Goal: Information Seeking & Learning: Learn about a topic

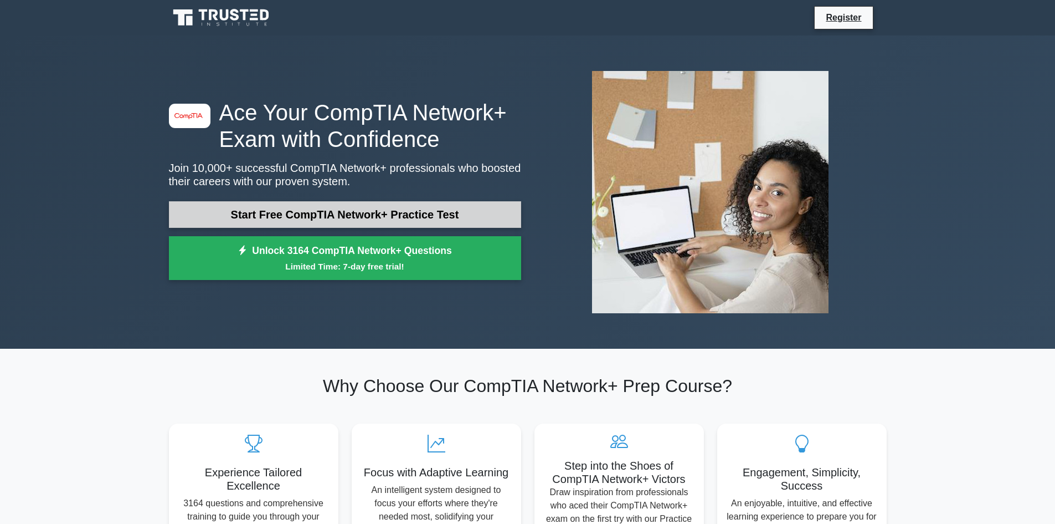
click at [341, 221] on link "Start Free CompTIA Network+ Practice Test" at bounding box center [345, 214] width 352 height 27
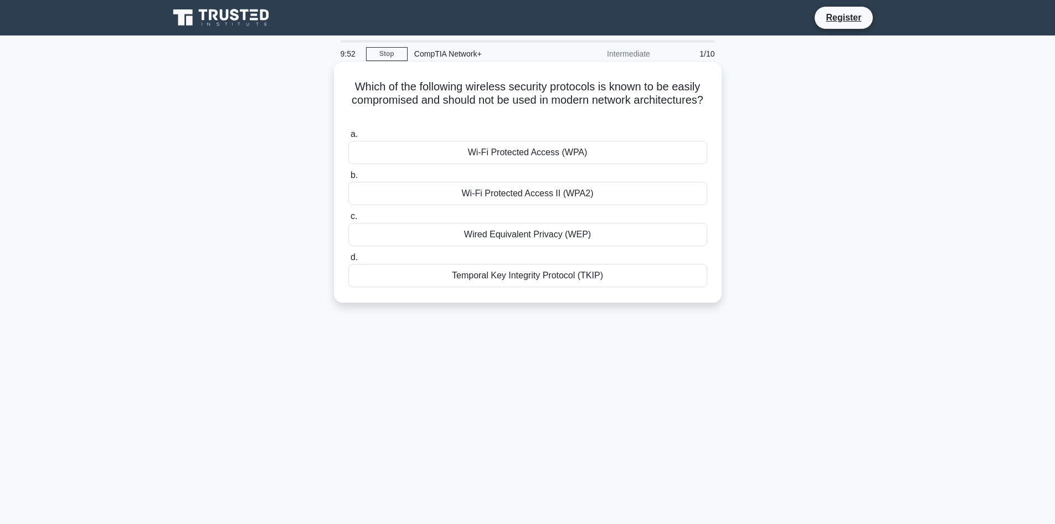
click at [553, 152] on div "Wi-Fi Protected Access (WPA)" at bounding box center [527, 152] width 359 height 23
click at [348, 138] on input "a. Wi-Fi Protected Access (WPA)" at bounding box center [348, 134] width 0 height 7
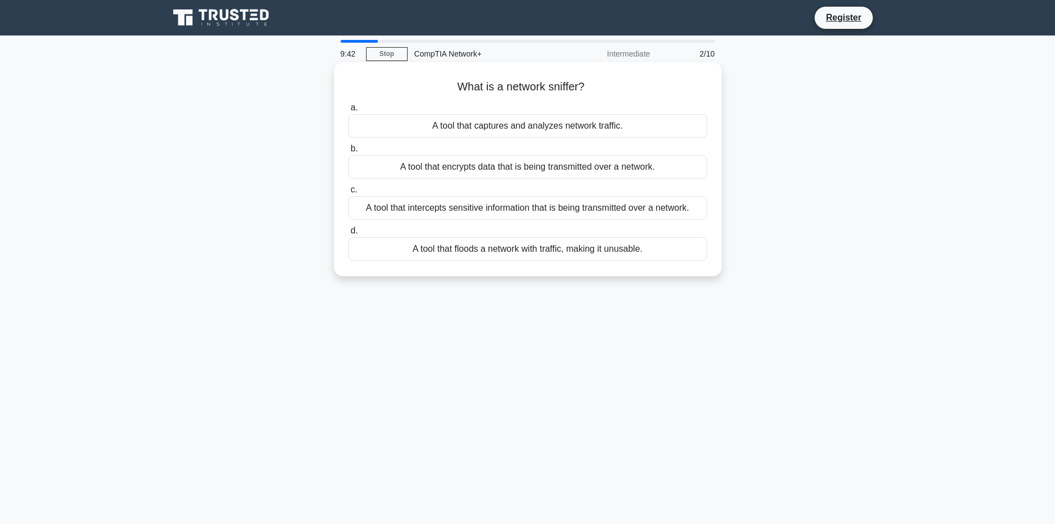
click at [545, 128] on div "A tool that captures and analyzes network traffic." at bounding box center [527, 125] width 359 height 23
click at [348, 111] on input "a. A tool that captures and analyzes network traffic." at bounding box center [348, 107] width 0 height 7
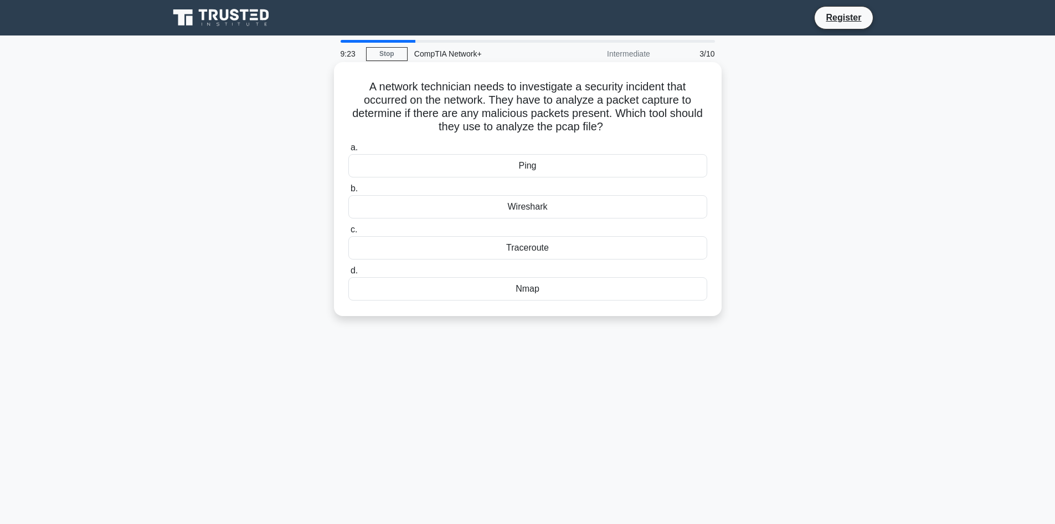
click at [604, 213] on div "Wireshark" at bounding box center [527, 206] width 359 height 23
click at [348, 192] on input "b. Wireshark" at bounding box center [348, 188] width 0 height 7
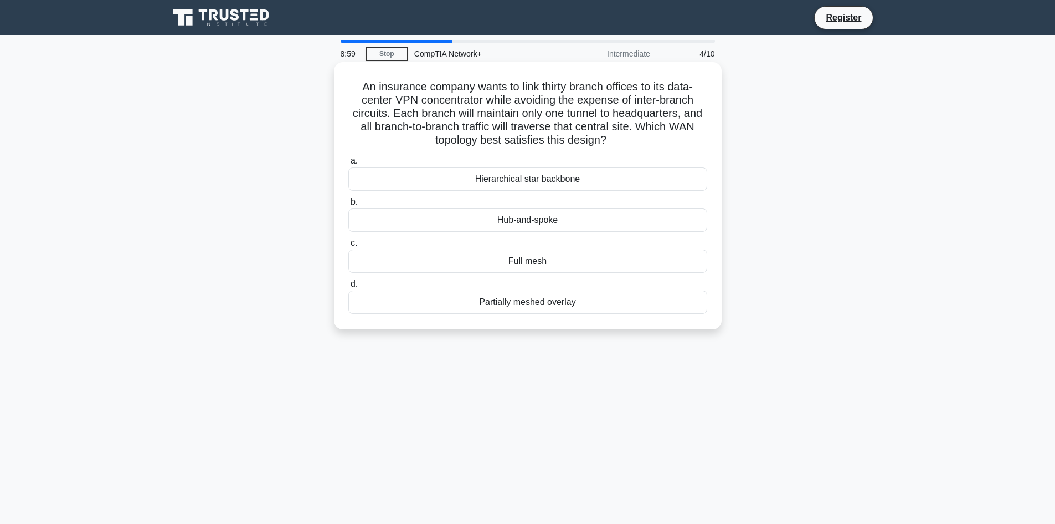
click at [492, 212] on div "Hub-and-spoke" at bounding box center [527, 219] width 359 height 23
click at [348, 206] on input "b. Hub-and-spoke" at bounding box center [348, 201] width 0 height 7
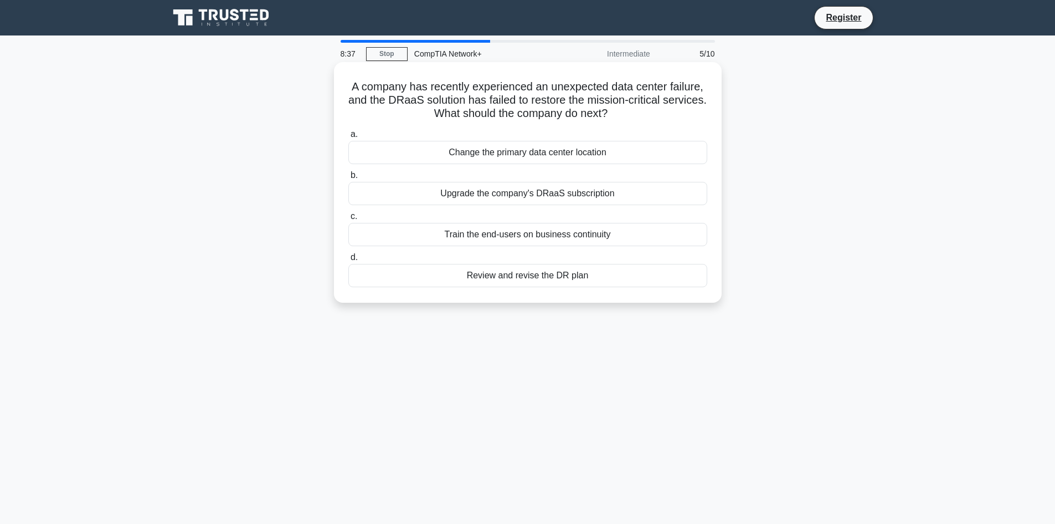
click at [586, 156] on div "Change the primary data center location" at bounding box center [527, 152] width 359 height 23
click at [348, 138] on input "a. Change the primary data center location" at bounding box center [348, 134] width 0 height 7
click at [517, 154] on div "Implement a custom load balancing solution" at bounding box center [527, 152] width 359 height 23
click at [348, 138] on input "a. Implement a custom load balancing solution" at bounding box center [348, 134] width 0 height 7
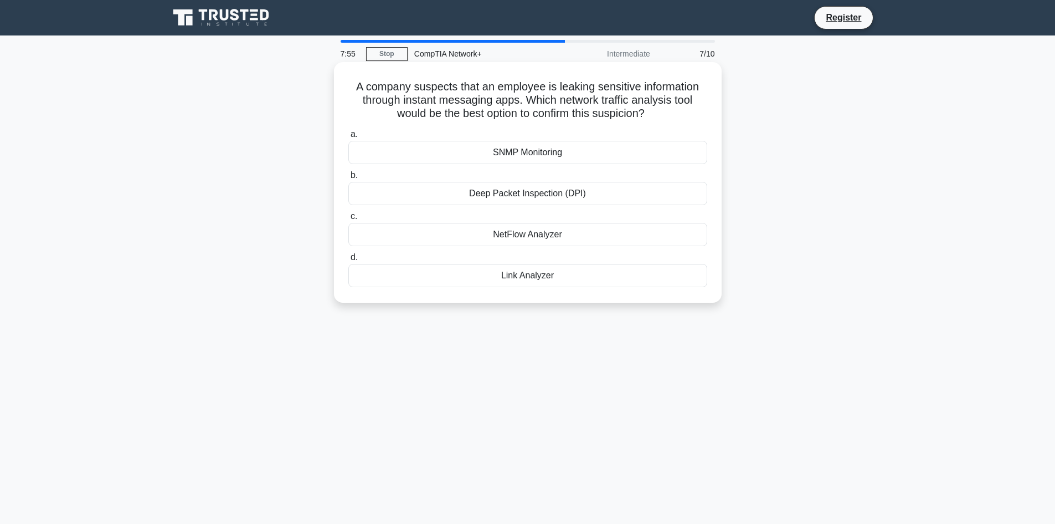
click at [523, 233] on div "NetFlow Analyzer" at bounding box center [527, 234] width 359 height 23
click at [348, 220] on input "c. NetFlow Analyzer" at bounding box center [348, 216] width 0 height 7
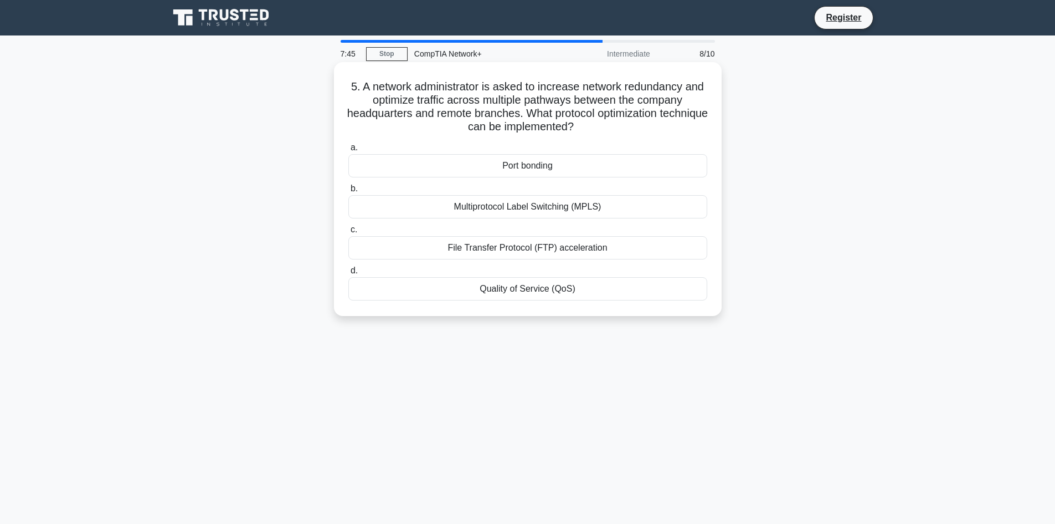
click at [565, 209] on div "Multiprotocol Label Switching (MPLS)" at bounding box center [527, 206] width 359 height 23
click at [348, 192] on input "b. Multiprotocol Label Switching (MPLS)" at bounding box center [348, 188] width 0 height 7
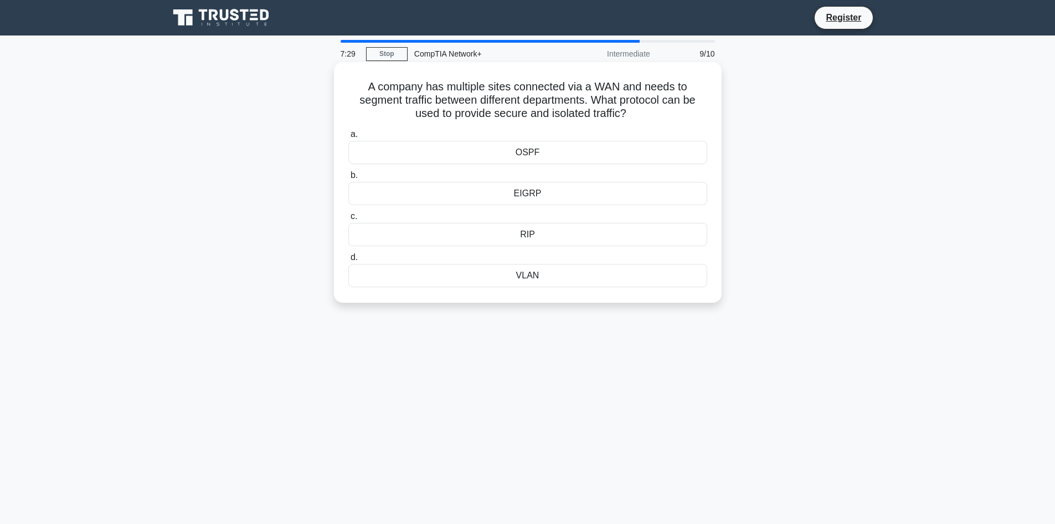
click at [539, 273] on div "VLAN" at bounding box center [527, 275] width 359 height 23
click at [348, 261] on input "d. VLAN" at bounding box center [348, 257] width 0 height 7
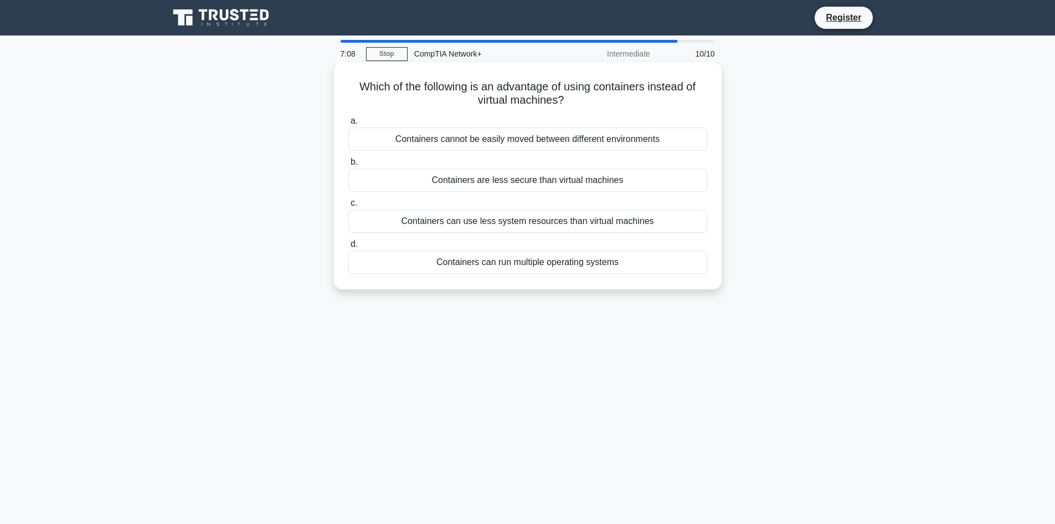
drag, startPoint x: 476, startPoint y: 258, endPoint x: 493, endPoint y: 259, distance: 17.2
click at [476, 258] on div "Containers can run multiple operating systems" at bounding box center [527, 261] width 359 height 23
click at [348, 248] on input "d. Containers can run multiple operating systems" at bounding box center [348, 243] width 0 height 7
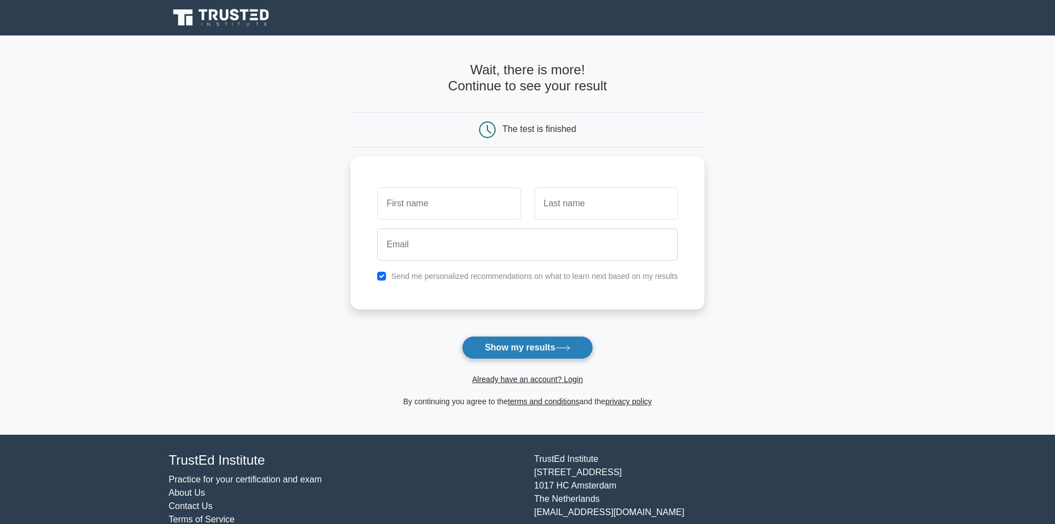
click at [515, 352] on button "Show my results" at bounding box center [527, 347] width 131 height 23
click at [457, 205] on input "text" at bounding box center [448, 200] width 143 height 32
type input "PIO TED"
drag, startPoint x: 562, startPoint y: 201, endPoint x: 601, endPoint y: 201, distance: 39.3
click at [563, 201] on input "text" at bounding box center [606, 200] width 143 height 32
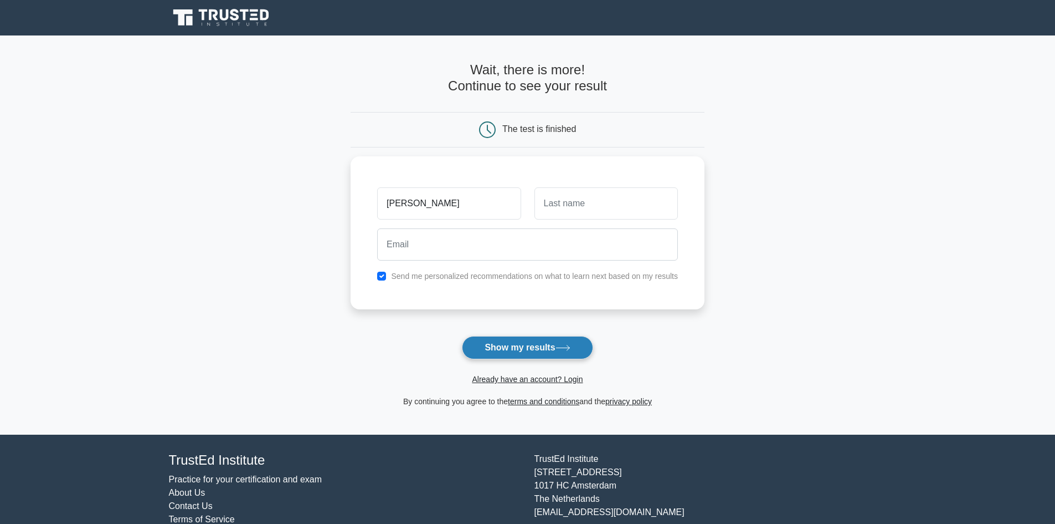
click at [538, 352] on button "Show my results" at bounding box center [527, 347] width 131 height 23
type input "Escoton"
click at [539, 350] on button "Show my results" at bounding box center [527, 347] width 131 height 23
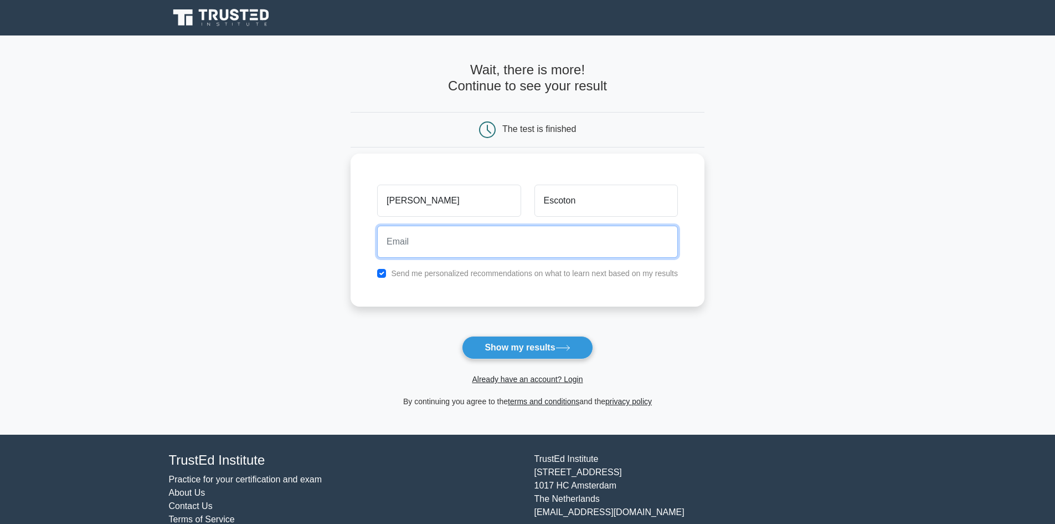
click at [467, 247] on input "email" at bounding box center [527, 241] width 301 height 32
type input "pio.escoton@gmail.com"
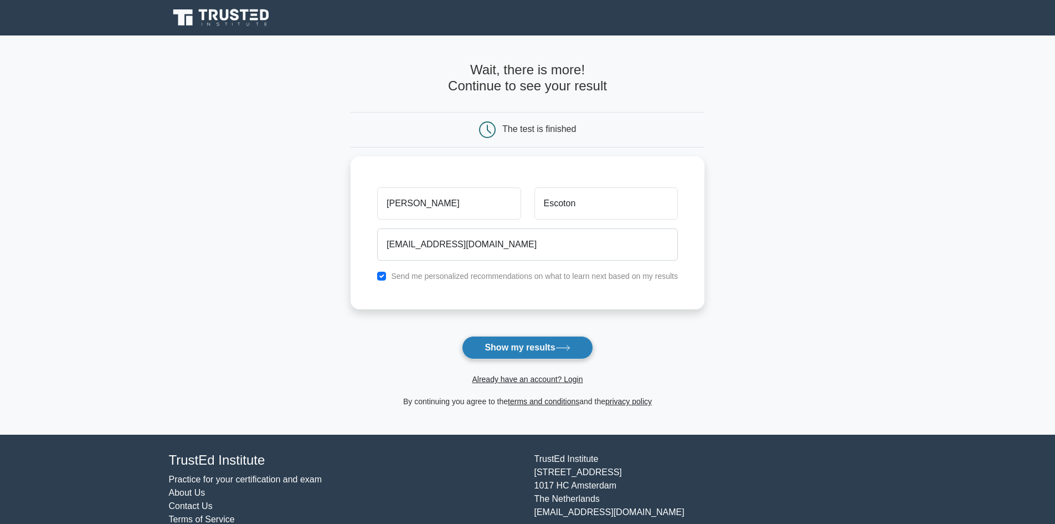
click at [509, 342] on button "Show my results" at bounding box center [527, 347] width 131 height 23
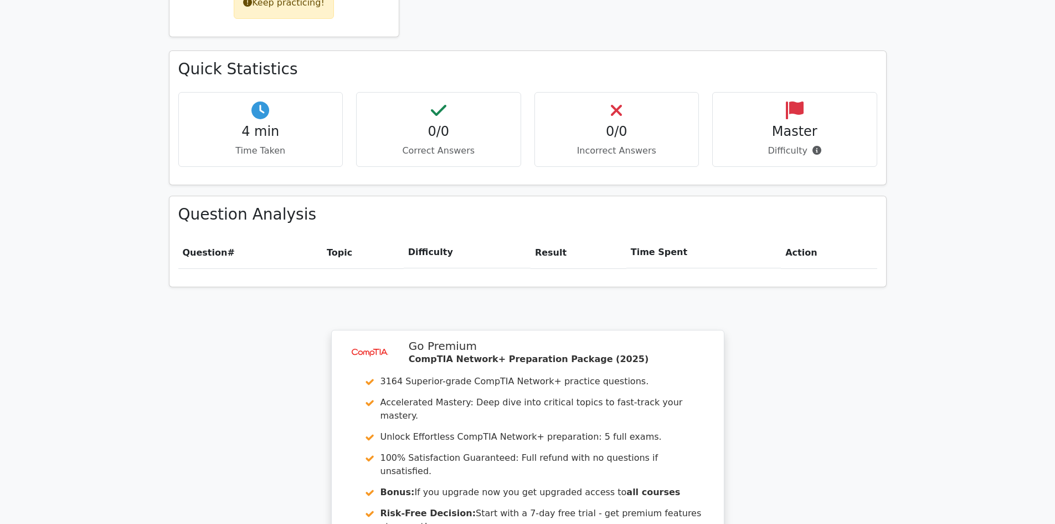
scroll to position [720, 0]
